Goal: Check status

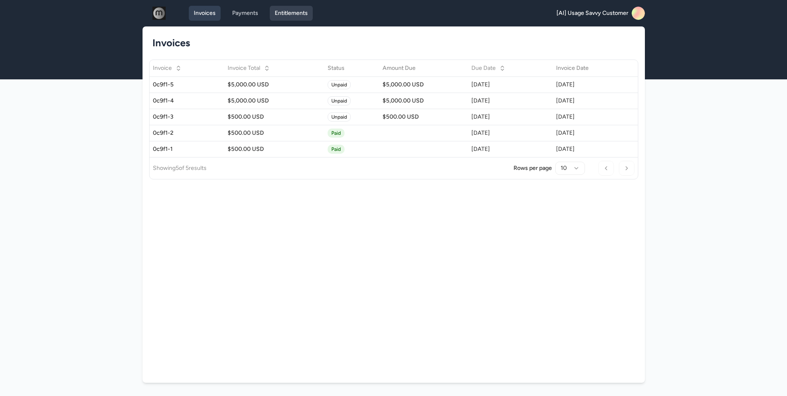
click at [294, 19] on link "Entitlements" at bounding box center [291, 13] width 43 height 15
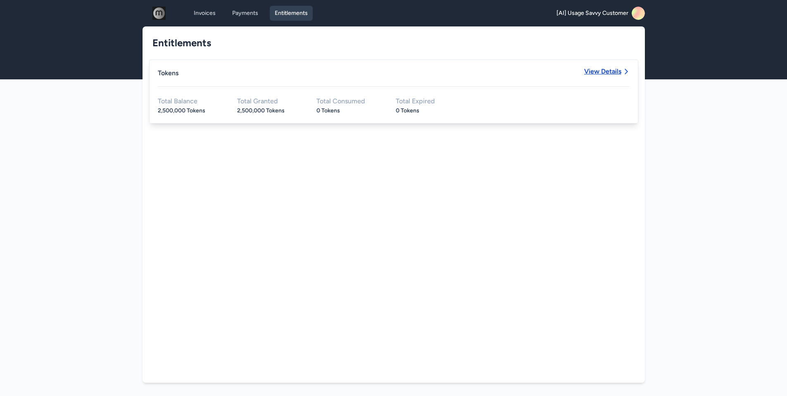
click at [600, 72] on span "View Details" at bounding box center [602, 71] width 37 height 7
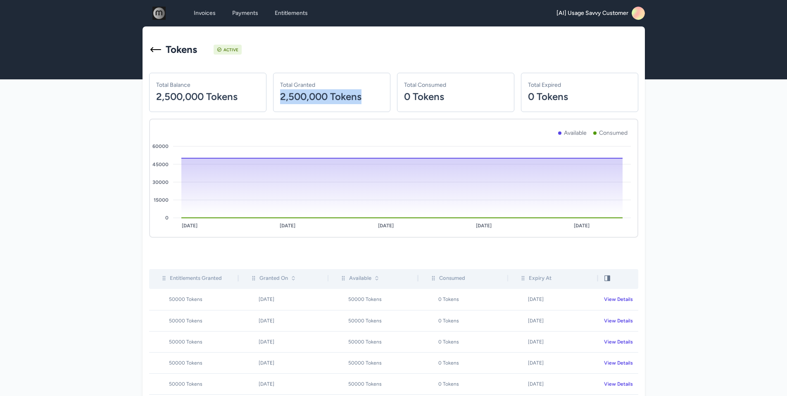
drag, startPoint x: 278, startPoint y: 98, endPoint x: 378, endPoint y: 99, distance: 99.9
click at [378, 99] on div "Total Granted 2,500,000 Tokens" at bounding box center [331, 92] width 117 height 39
click at [378, 99] on p "2,500,000 Tokens" at bounding box center [331, 96] width 103 height 15
drag, startPoint x: 410, startPoint y: 97, endPoint x: 449, endPoint y: 97, distance: 38.8
click at [449, 97] on p "0 Tokens" at bounding box center [455, 96] width 103 height 15
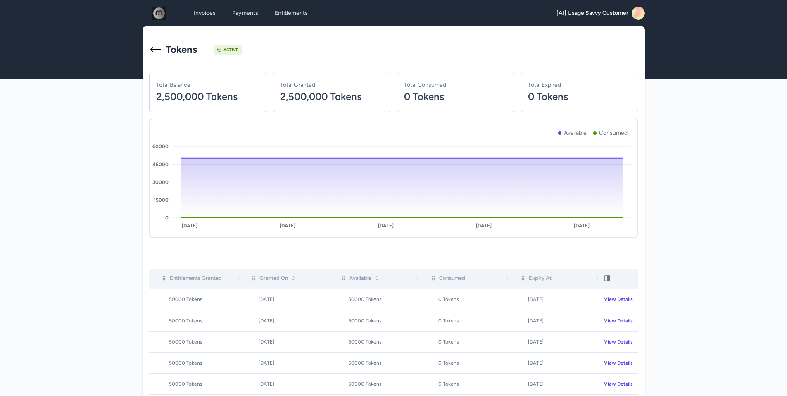
click at [487, 98] on p "0 Tokens" at bounding box center [455, 96] width 103 height 15
drag, startPoint x: 530, startPoint y: 95, endPoint x: 578, endPoint y: 93, distance: 48.0
click at [578, 93] on p "0 Tokens" at bounding box center [579, 96] width 103 height 15
